Goal: Task Accomplishment & Management: Use online tool/utility

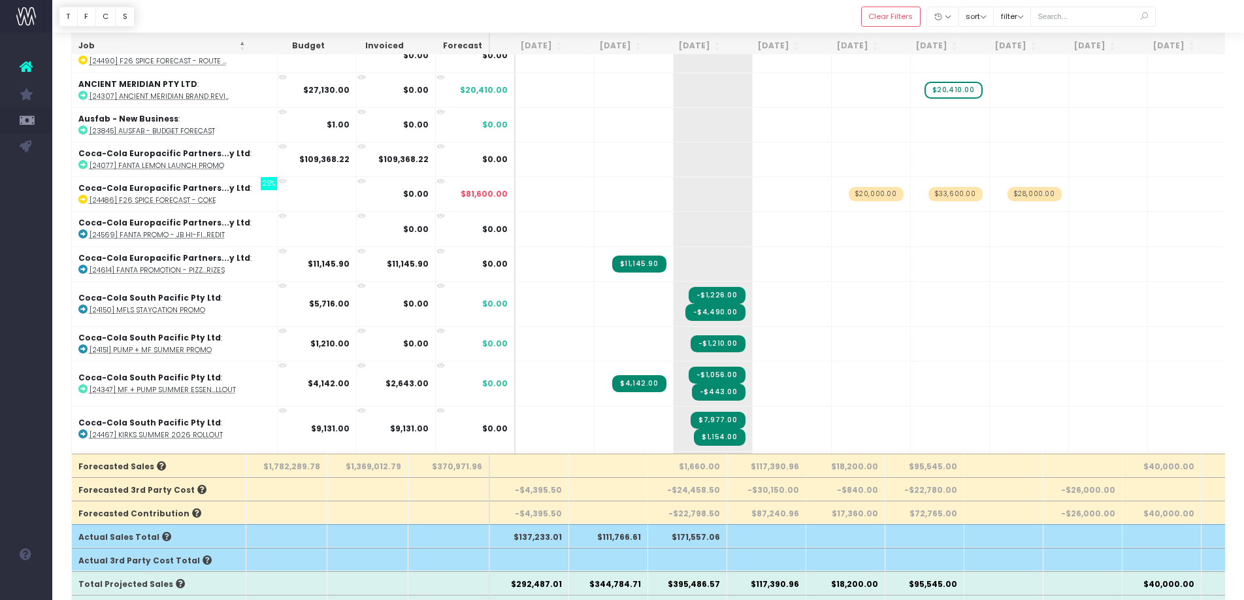
scroll to position [3157, 0]
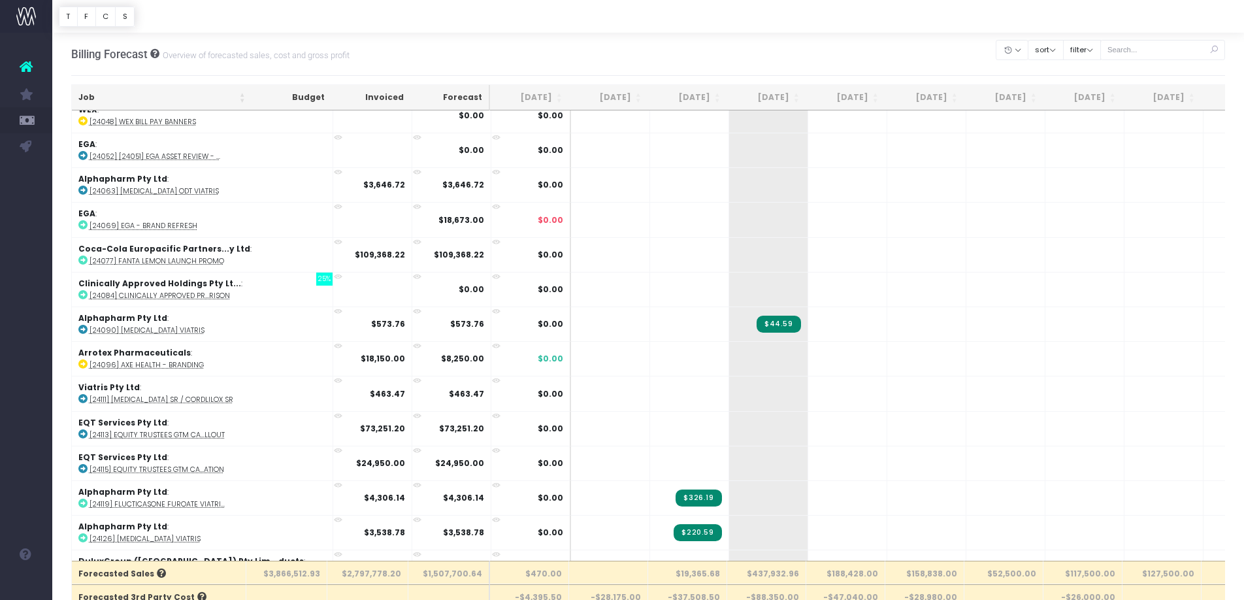
scroll to position [3981, 0]
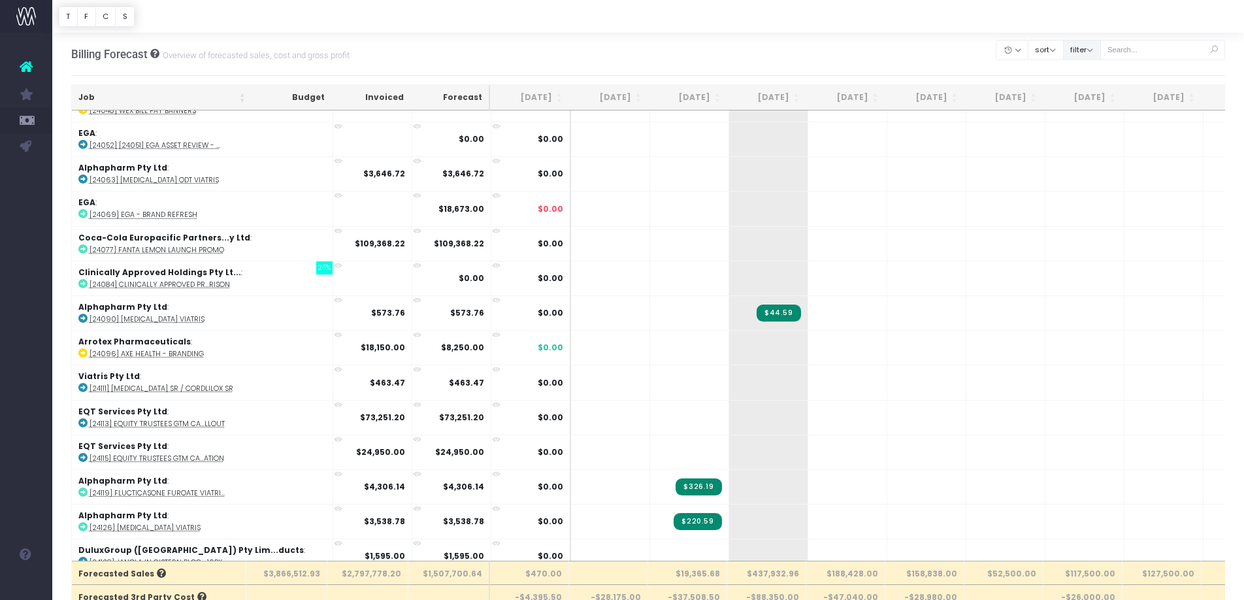
click at [1101, 52] on button "filter" at bounding box center [1082, 50] width 38 height 20
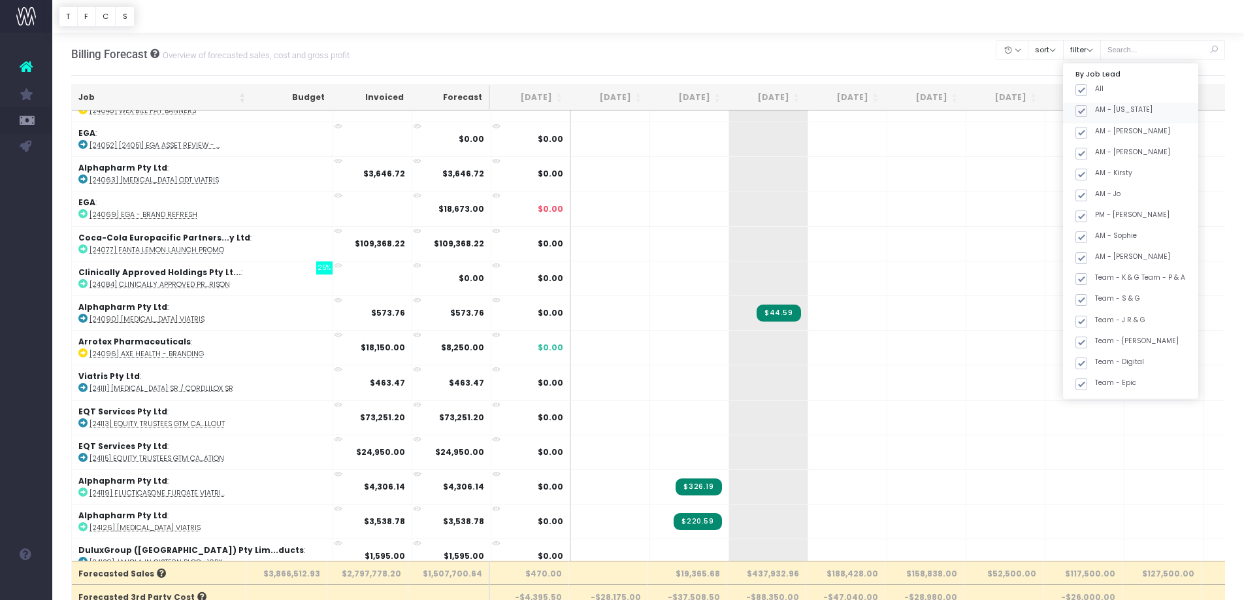
drag, startPoint x: 1095, startPoint y: 89, endPoint x: 1102, endPoint y: 122, distance: 33.5
click at [1087, 90] on span at bounding box center [1082, 90] width 12 height 12
click at [1096, 90] on input "All" at bounding box center [1099, 88] width 8 height 8
checkbox input "false"
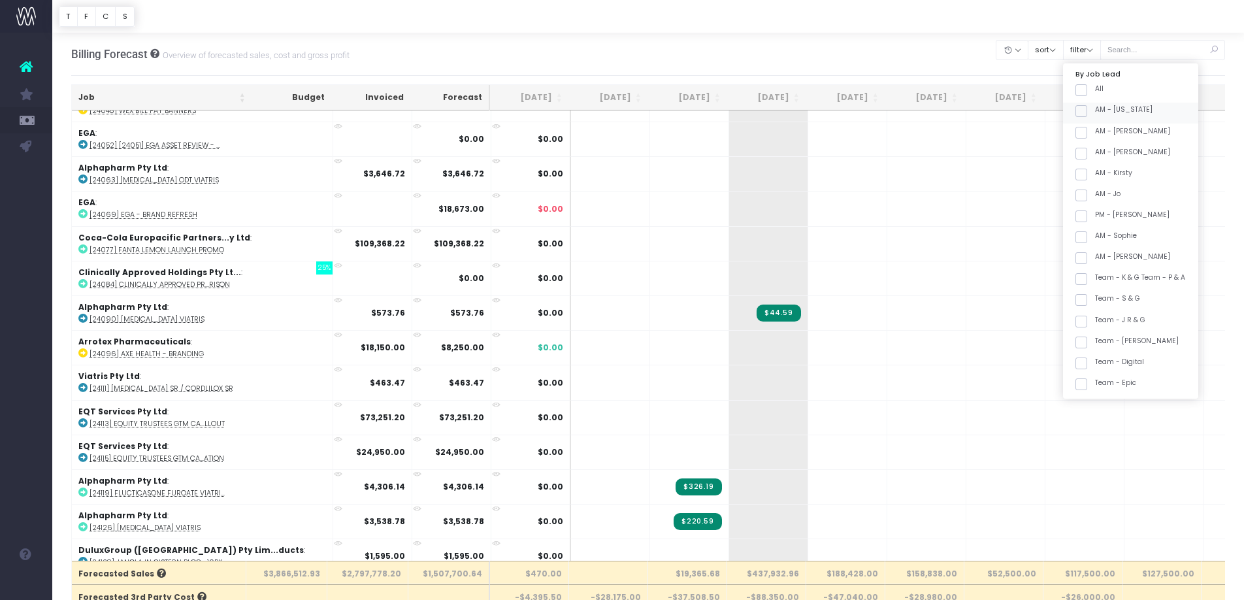
checkbox input "false"
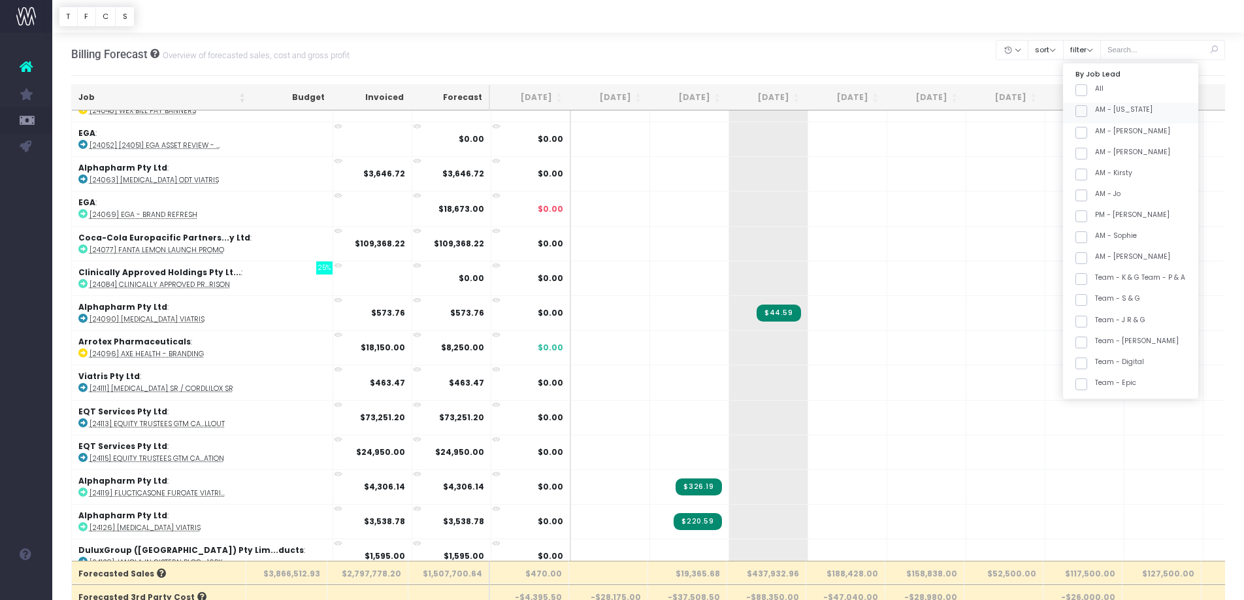
checkbox input "false"
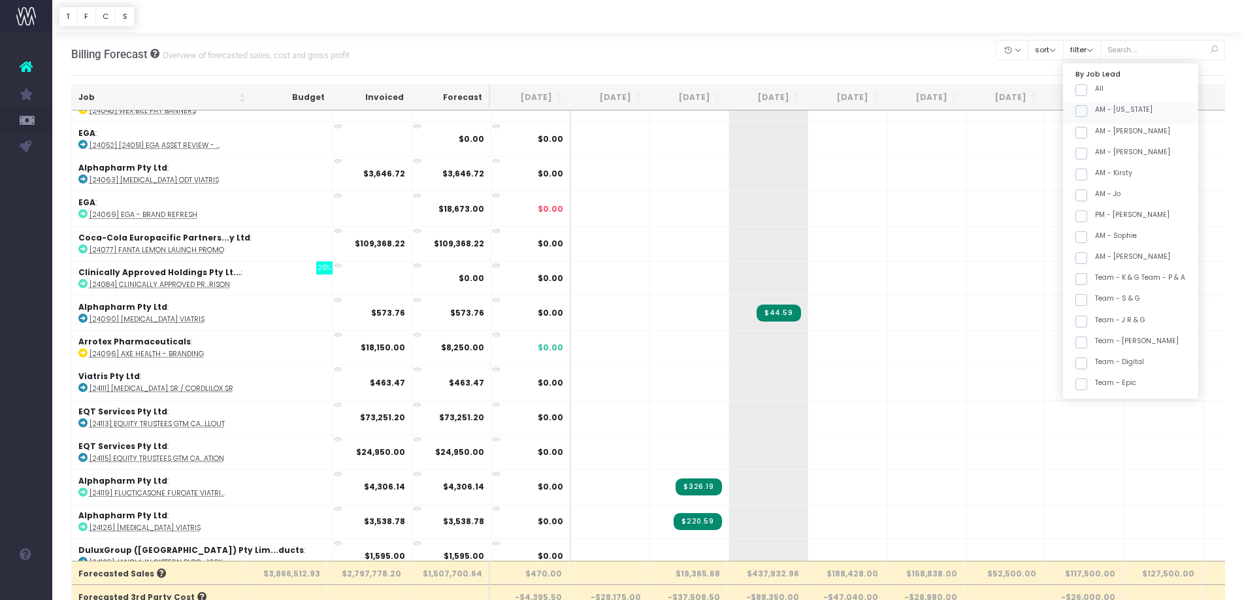
checkbox input "false"
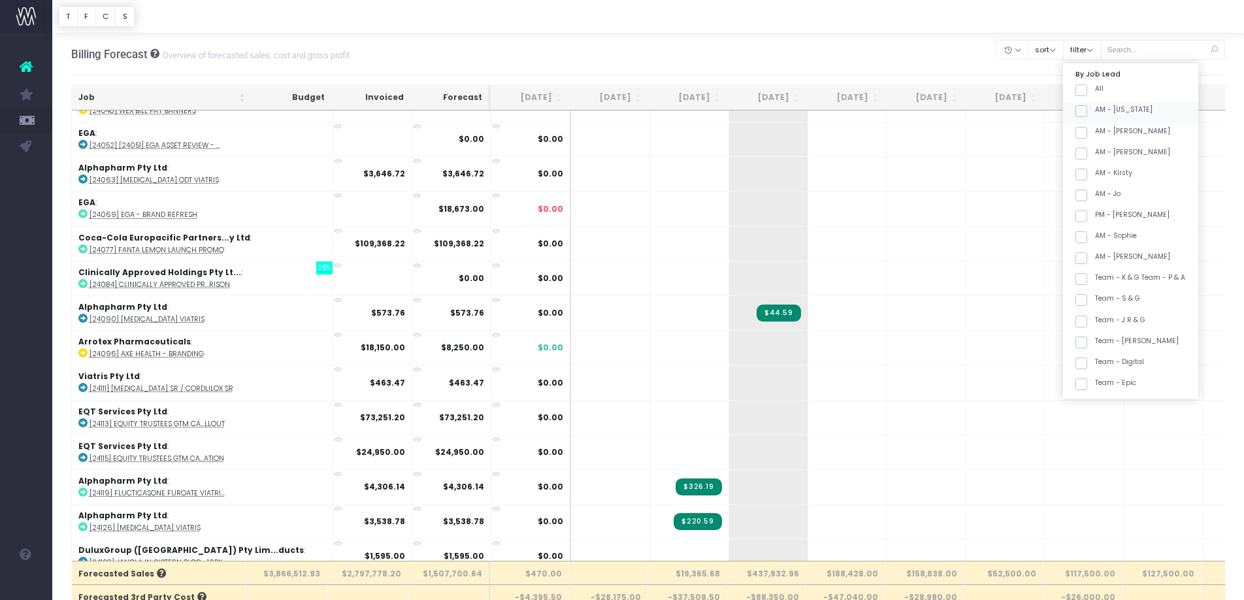
checkbox input "false"
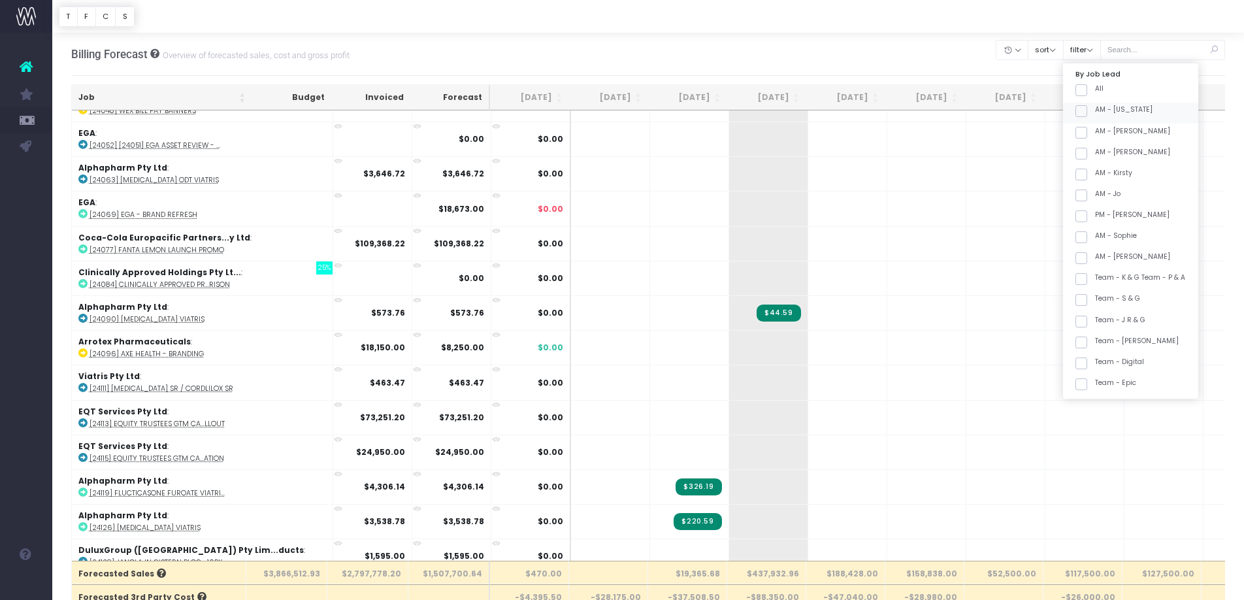
checkbox input "false"
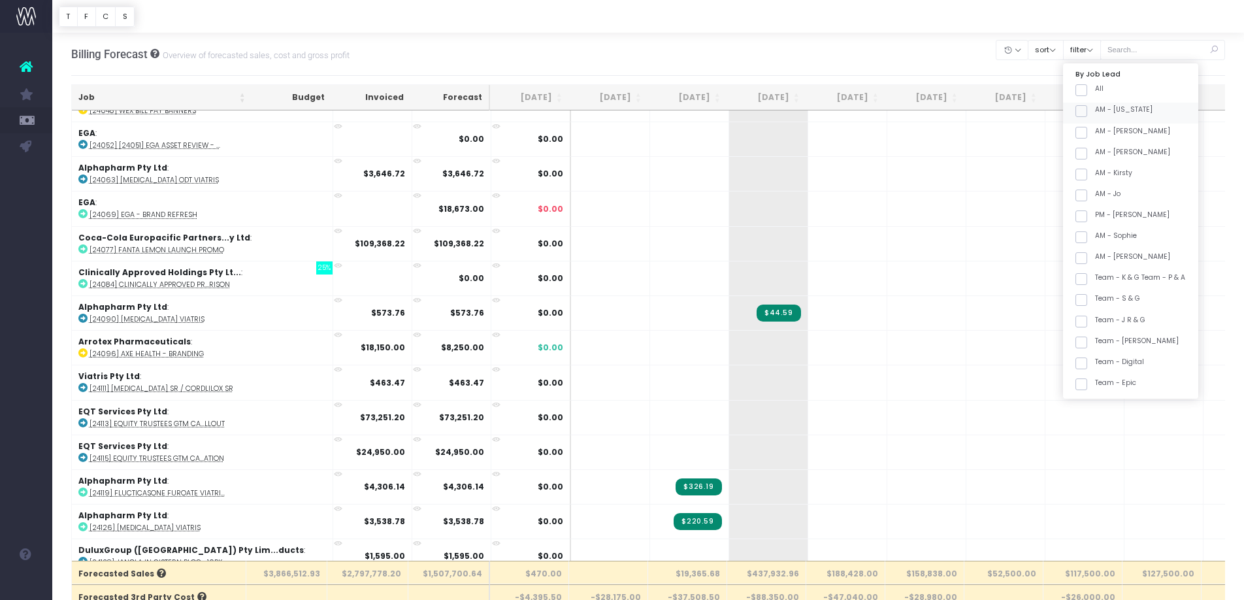
checkbox input "false"
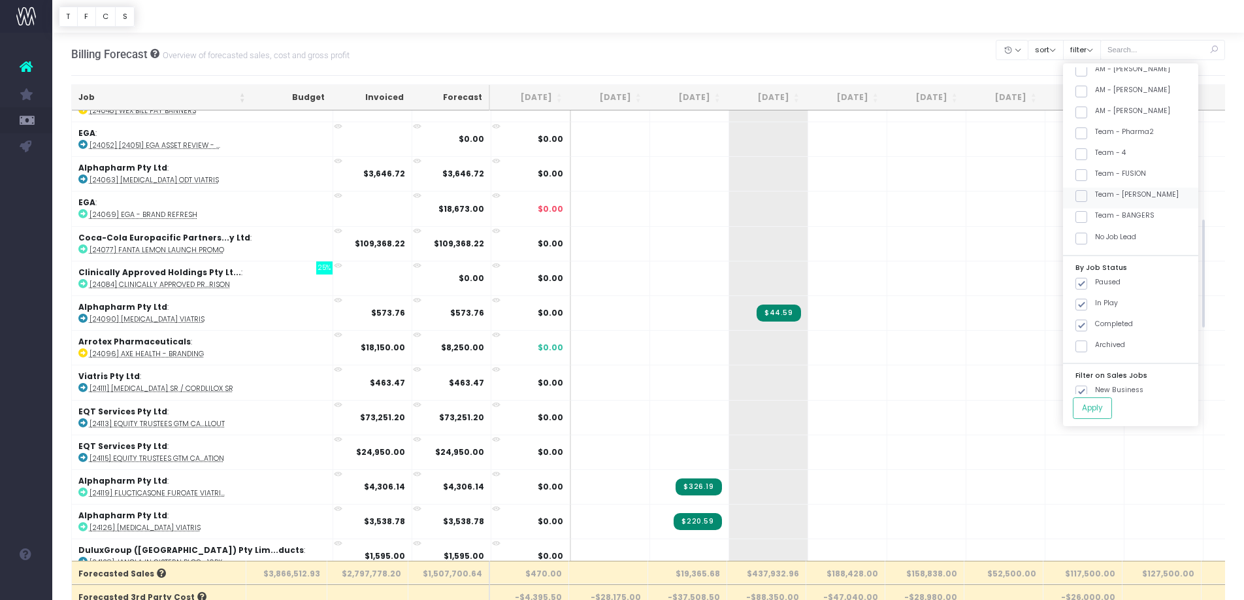
scroll to position [457, 0]
click at [1087, 195] on span at bounding box center [1082, 200] width 12 height 12
click at [1098, 195] on input "Team - [PERSON_NAME]" at bounding box center [1099, 197] width 8 height 8
checkbox input "true"
click at [1104, 405] on button "Apply" at bounding box center [1092, 408] width 39 height 22
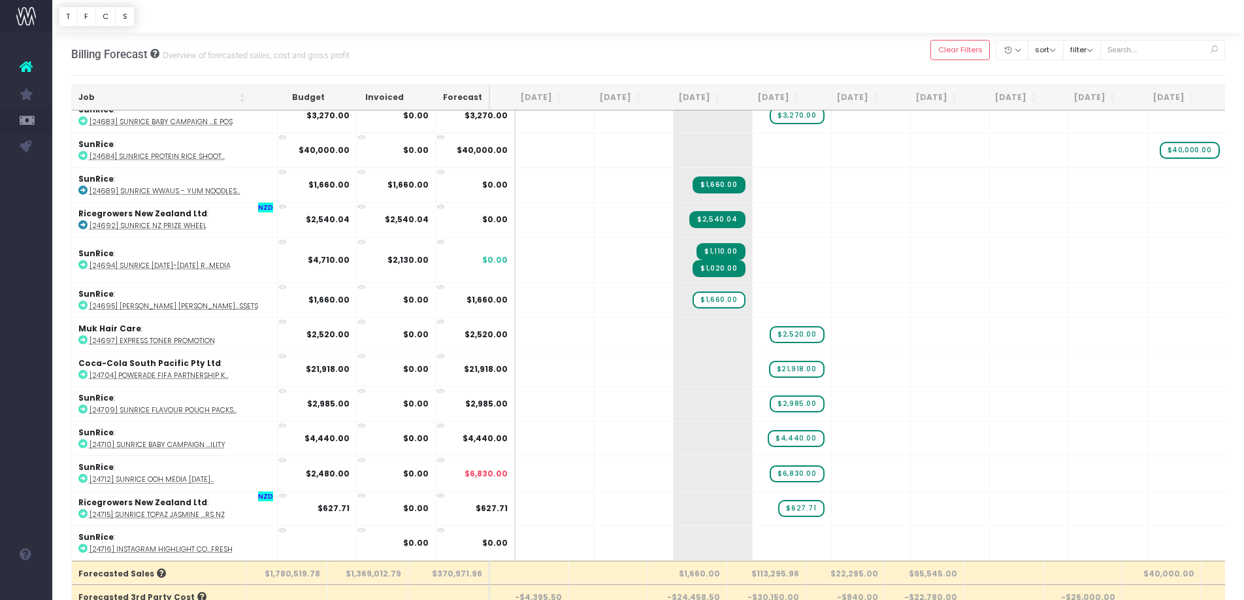
scroll to position [3148, 0]
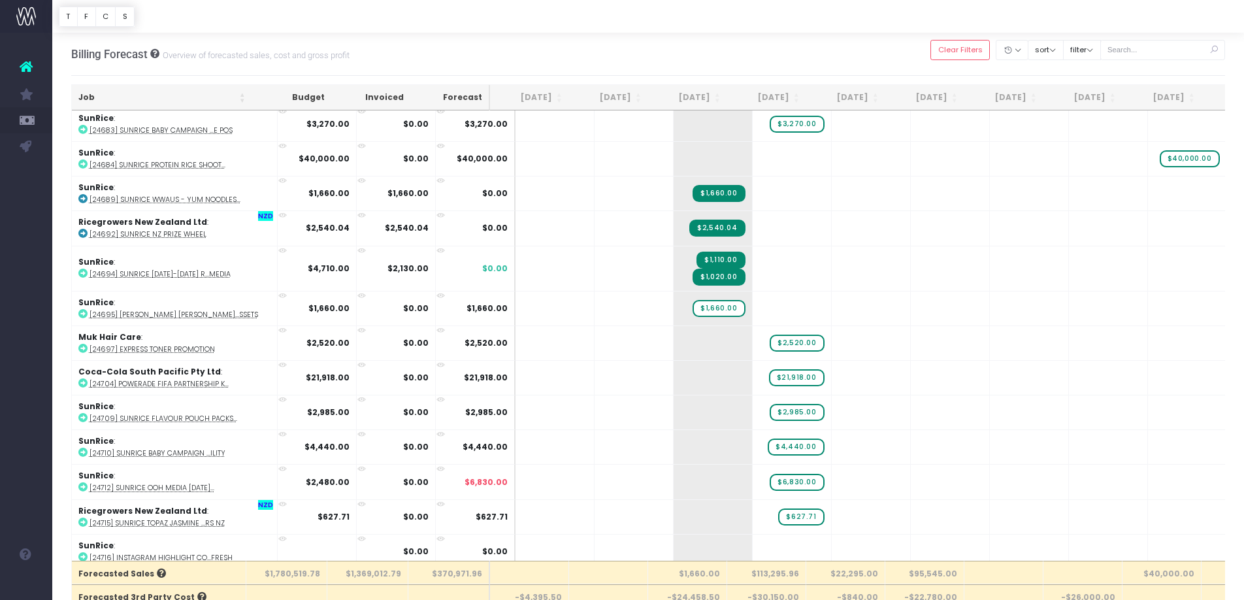
click at [207, 95] on th "Job" at bounding box center [162, 97] width 180 height 25
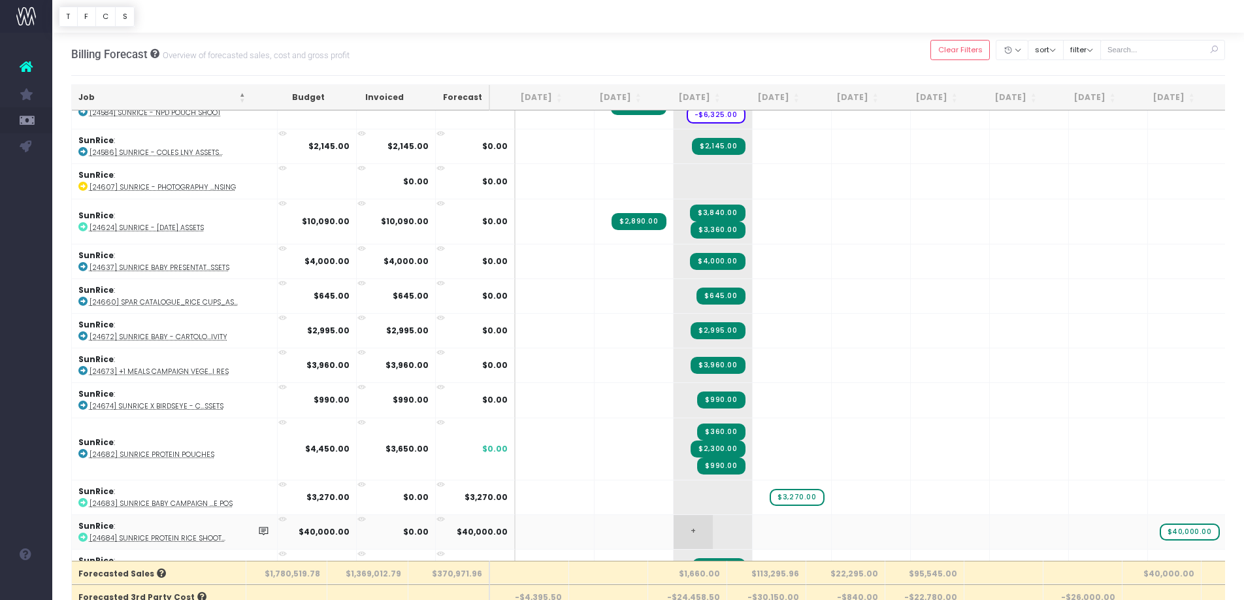
scroll to position [3147, 0]
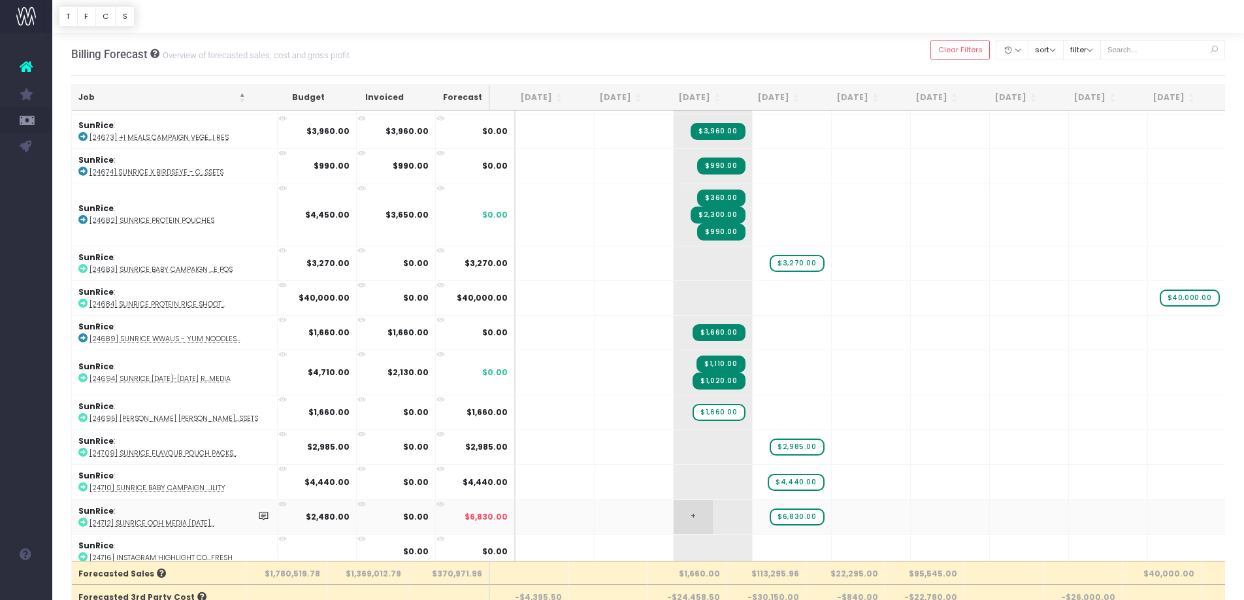
click at [674, 512] on span "+" at bounding box center [693, 517] width 39 height 34
click at [674, 504] on span "+" at bounding box center [693, 517] width 39 height 34
click at [761, 533] on body "Oh my... this is bad. wayahead wasn't able to load this page. Please contact su…" at bounding box center [622, 300] width 1244 height 600
click at [699, 507] on div at bounding box center [622, 300] width 1244 height 600
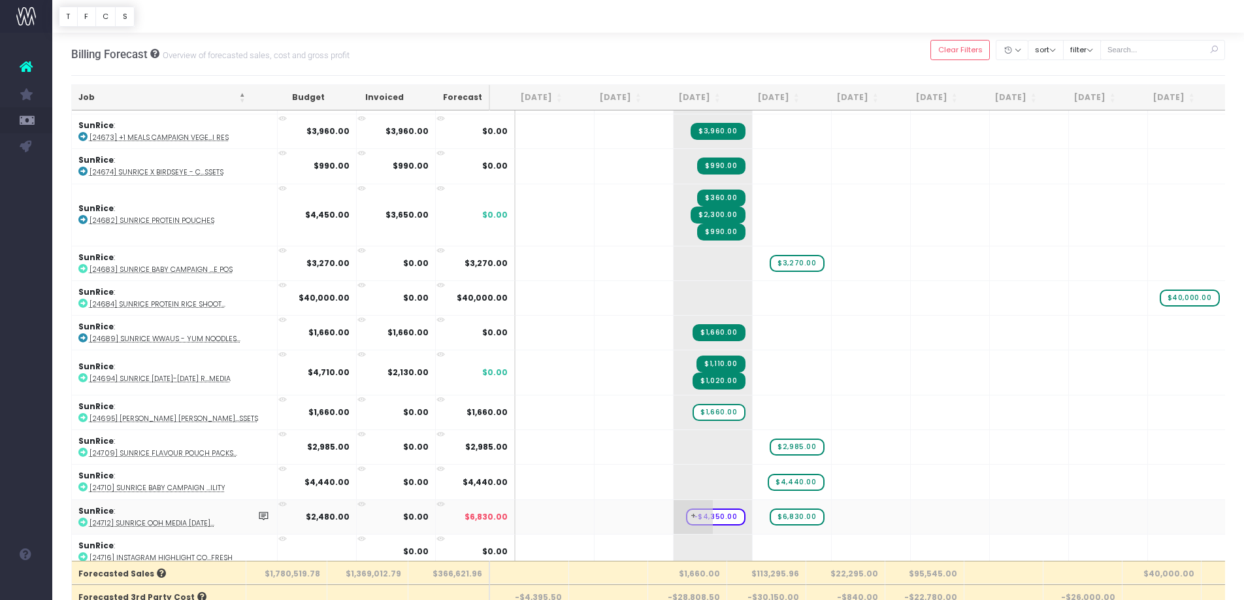
click at [701, 508] on span "-$4,350.00" at bounding box center [715, 516] width 59 height 17
click at [674, 507] on span "+" at bounding box center [693, 517] width 39 height 34
click at [712, 508] on span "-$4,350.00" at bounding box center [715, 516] width 59 height 17
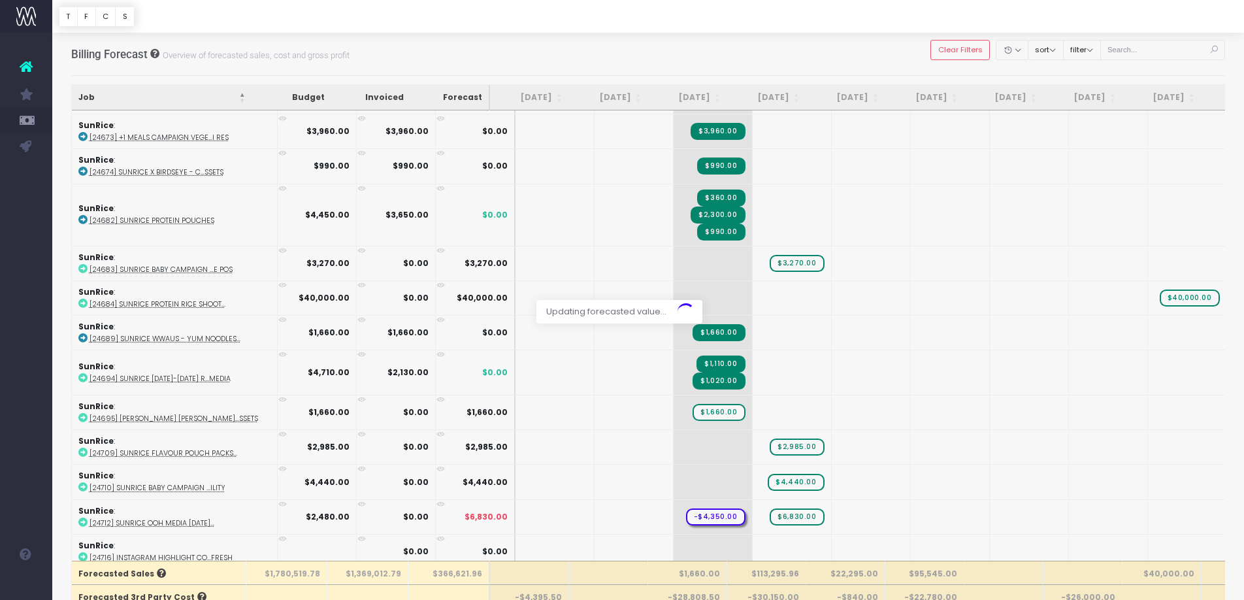
click at [708, 508] on div at bounding box center [622, 300] width 1244 height 600
click at [707, 508] on div at bounding box center [622, 300] width 1244 height 600
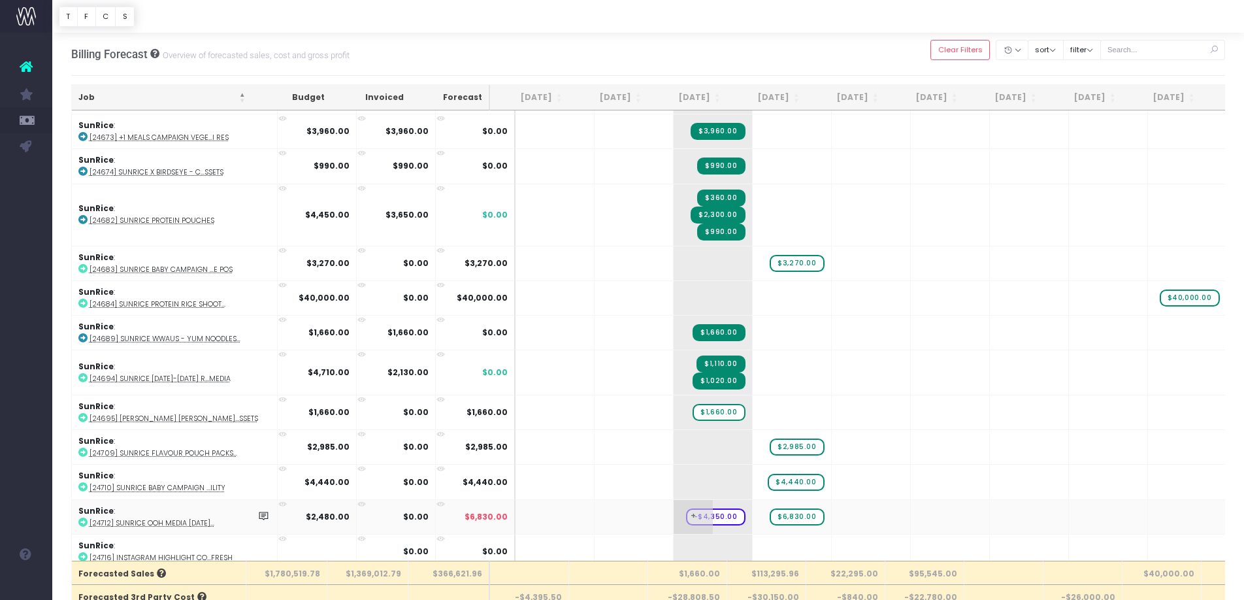
click at [705, 508] on span "-$4,350.00" at bounding box center [715, 516] width 59 height 17
click at [0, 0] on span "+" at bounding box center [0, 0] width 0 height 0
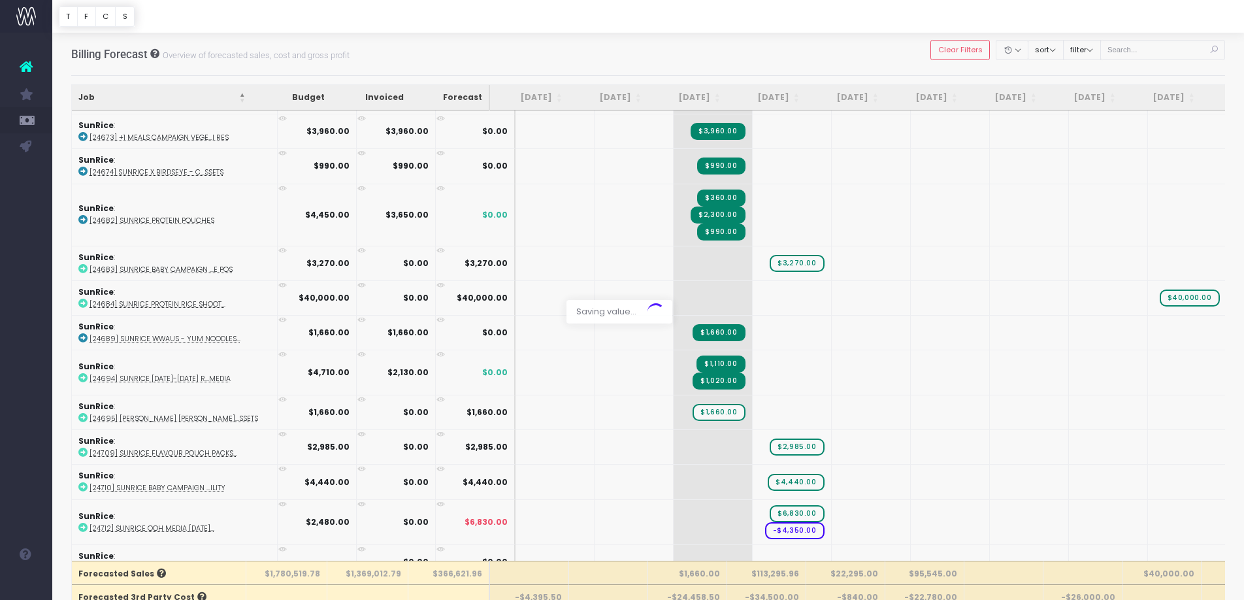
click at [770, 508] on div at bounding box center [622, 300] width 1244 height 600
click at [790, 529] on span "-$4,350.00" at bounding box center [794, 530] width 59 height 17
click at [785, 522] on span "-$4,350.00" at bounding box center [794, 530] width 59 height 17
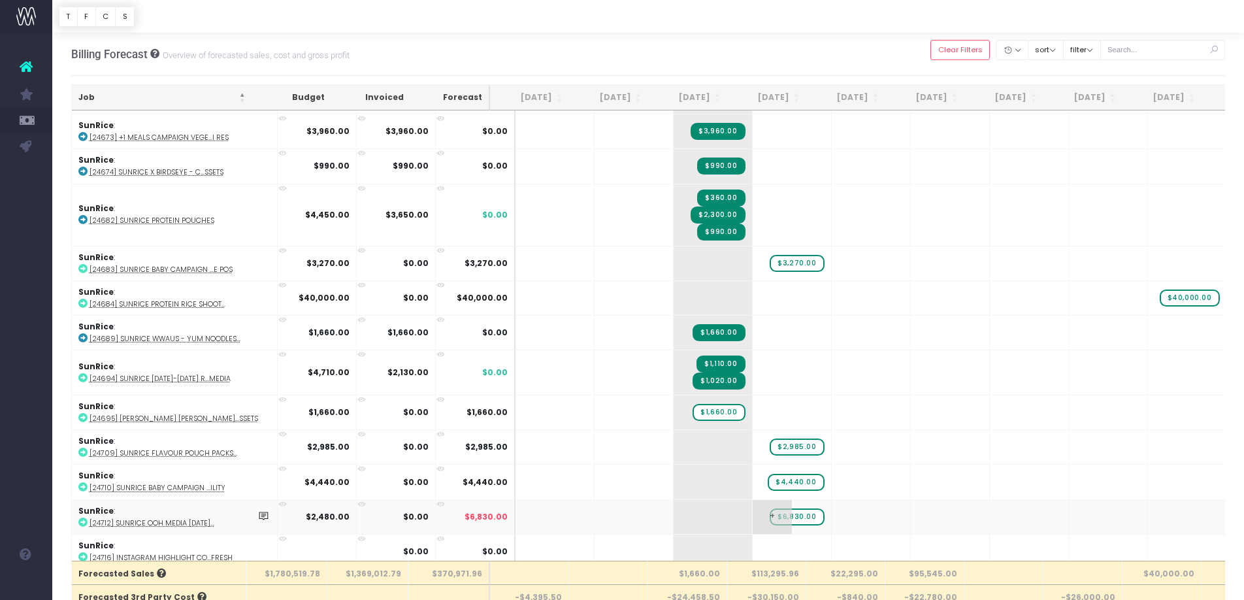
click at [759, 508] on span "+" at bounding box center [772, 517] width 39 height 34
click at [776, 508] on span "$6,830.00" at bounding box center [797, 516] width 54 height 17
click at [670, 506] on div at bounding box center [622, 300] width 1244 height 600
click at [674, 506] on span "+" at bounding box center [693, 517] width 39 height 34
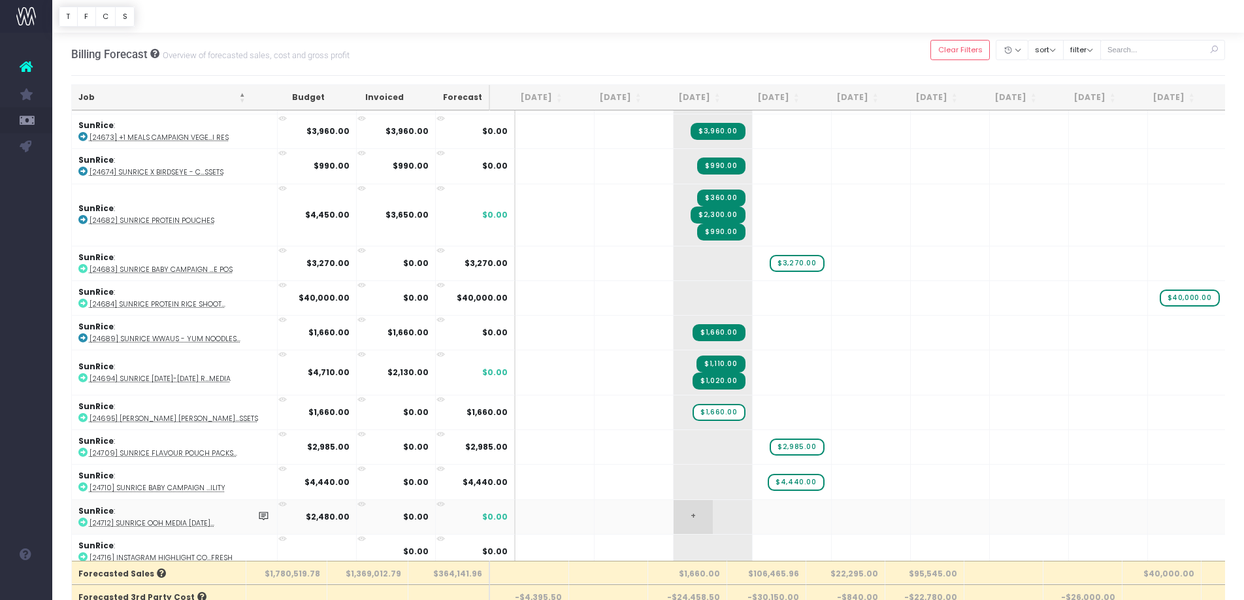
click at [674, 501] on span "+" at bounding box center [693, 517] width 39 height 34
click at [674, 507] on span "+" at bounding box center [693, 517] width 39 height 34
click at [753, 509] on span "+" at bounding box center [772, 516] width 39 height 34
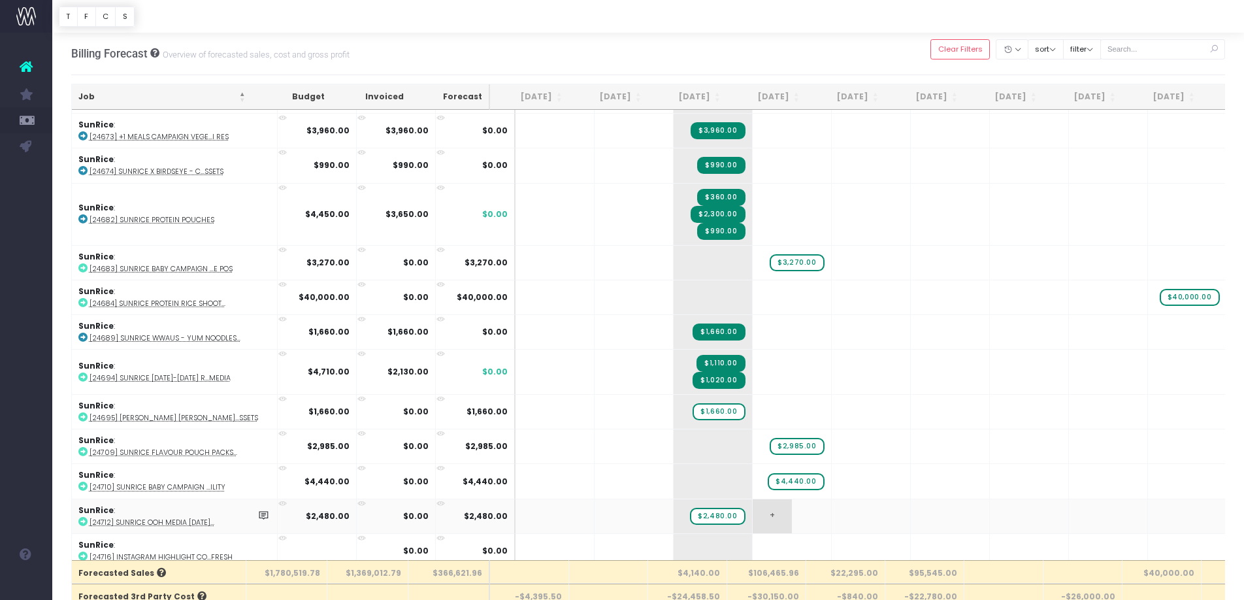
click at [753, 504] on span "+" at bounding box center [772, 516] width 39 height 34
type input "4350"
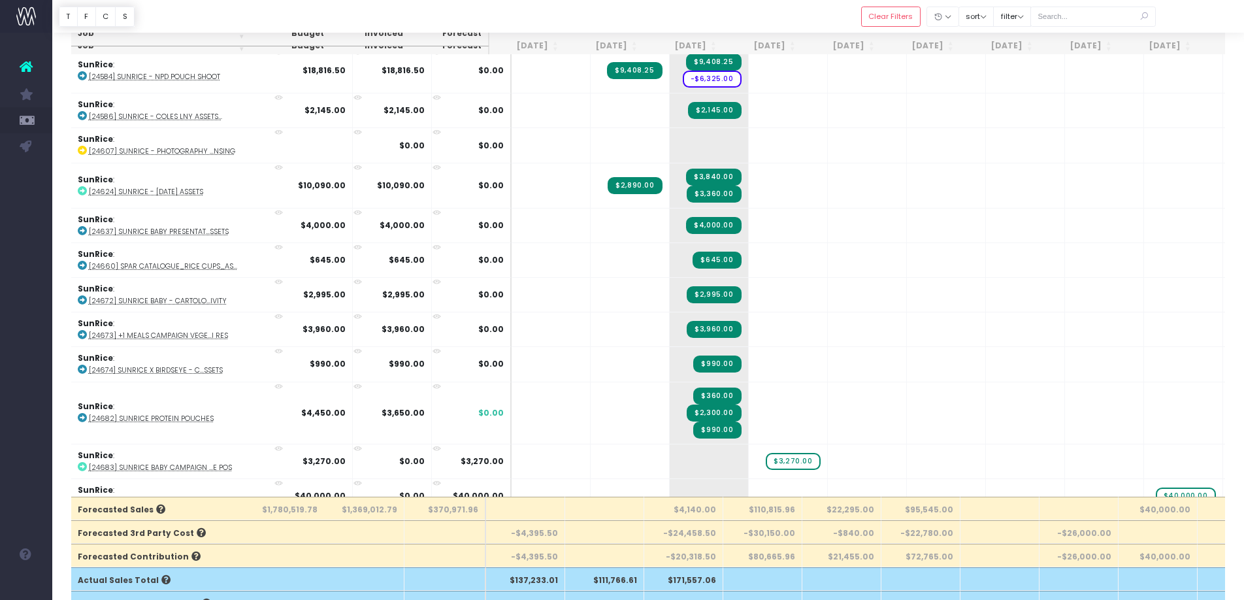
scroll to position [2850, 4]
